Goal: Ask a question

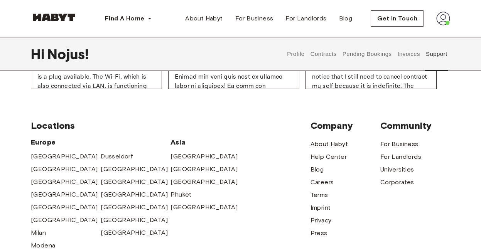
scroll to position [451, 0]
click at [46, 168] on span "[GEOGRAPHIC_DATA]" at bounding box center [64, 168] width 67 height 9
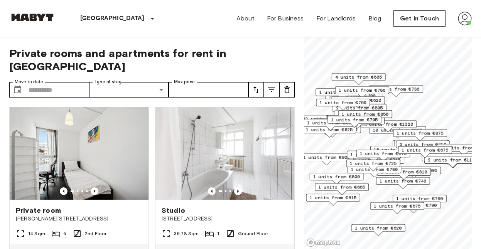
click at [464, 20] on img at bounding box center [465, 19] width 14 height 14
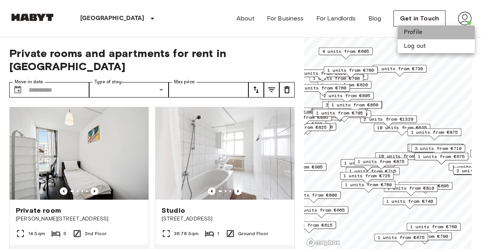
click at [422, 32] on li "Profile" at bounding box center [436, 32] width 77 height 14
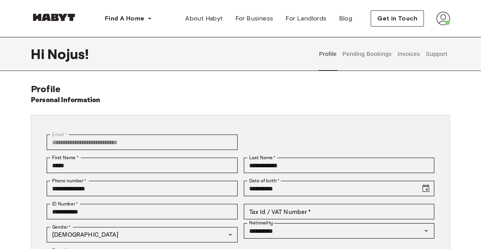
click at [435, 58] on button "Support" at bounding box center [437, 54] width 24 height 34
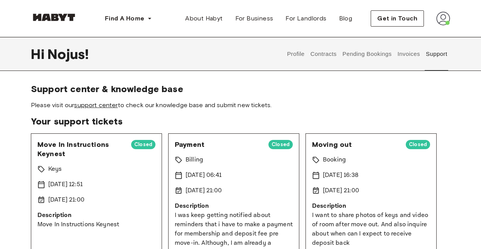
click at [111, 105] on link "support center" at bounding box center [96, 105] width 44 height 7
